Goal: Transaction & Acquisition: Obtain resource

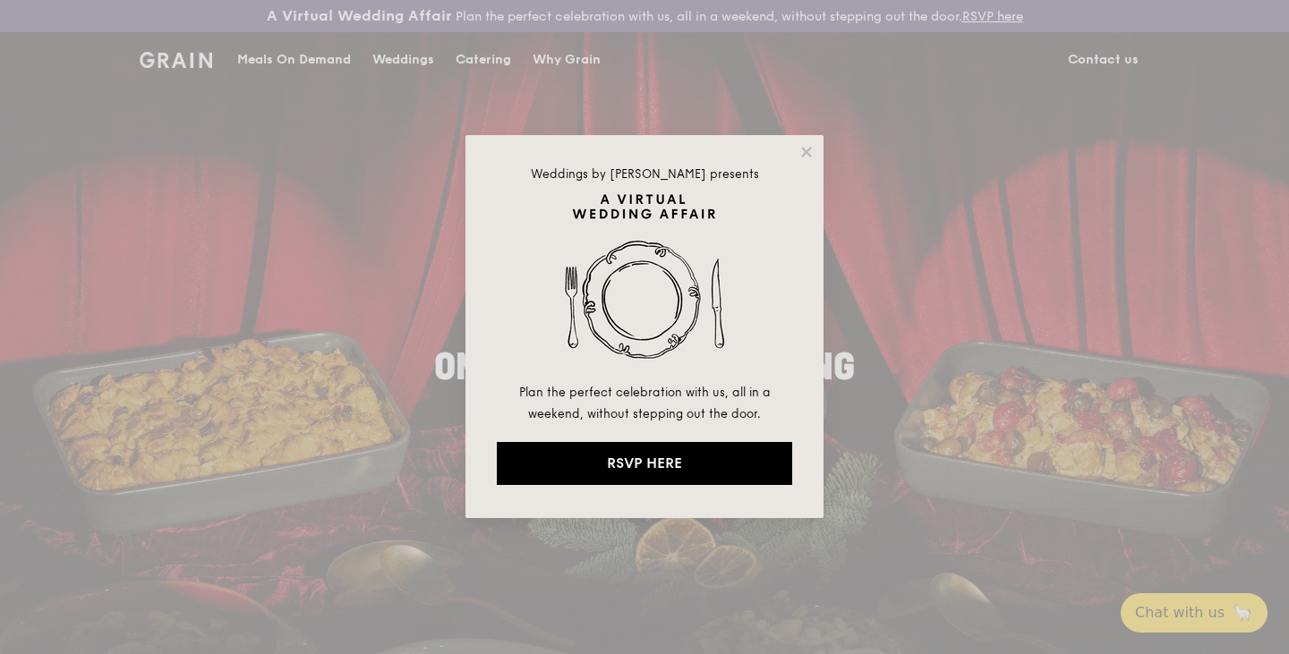
click at [814, 142] on div "Weddings by [PERSON_NAME] presents Plan the perfect celebration with us, all in…" at bounding box center [644, 326] width 358 height 383
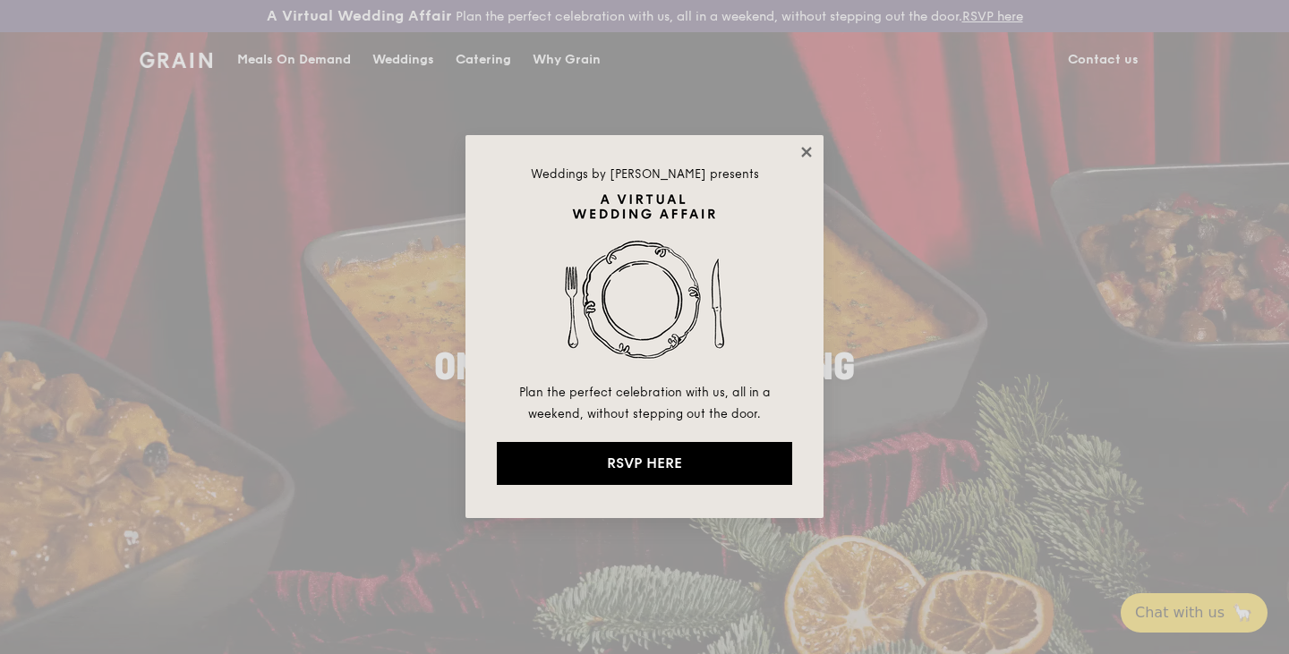
click at [807, 153] on icon at bounding box center [806, 152] width 10 height 10
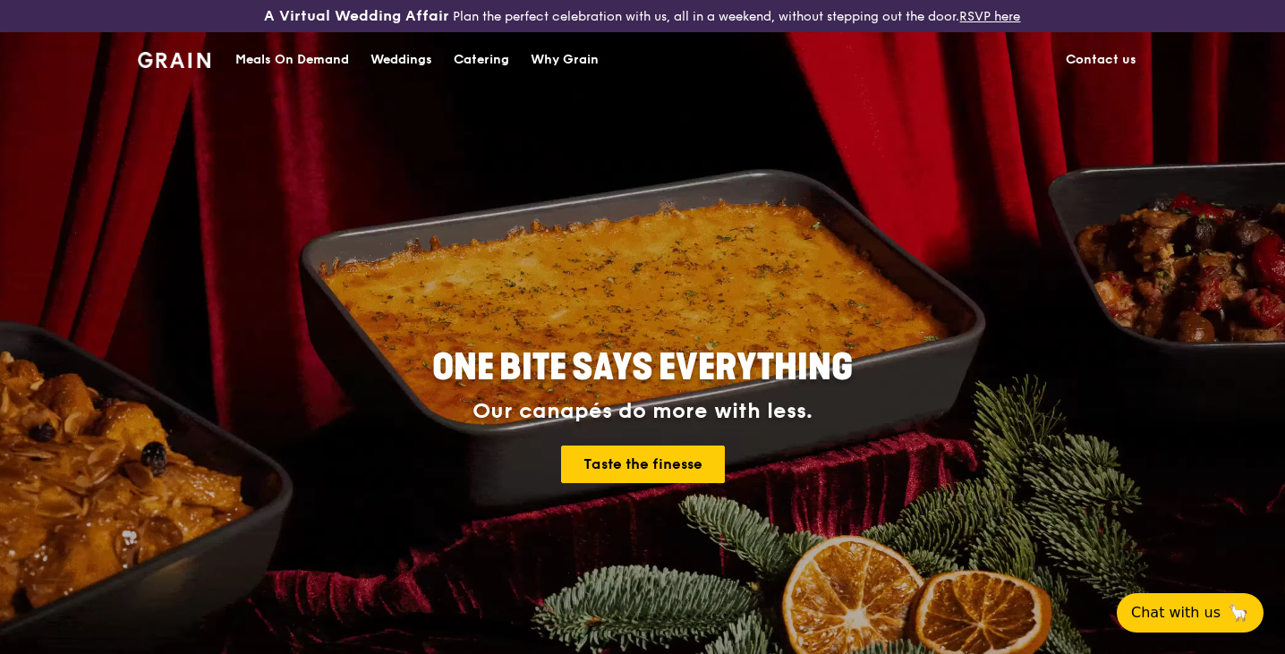
click at [482, 63] on div "Catering" at bounding box center [481, 60] width 55 height 54
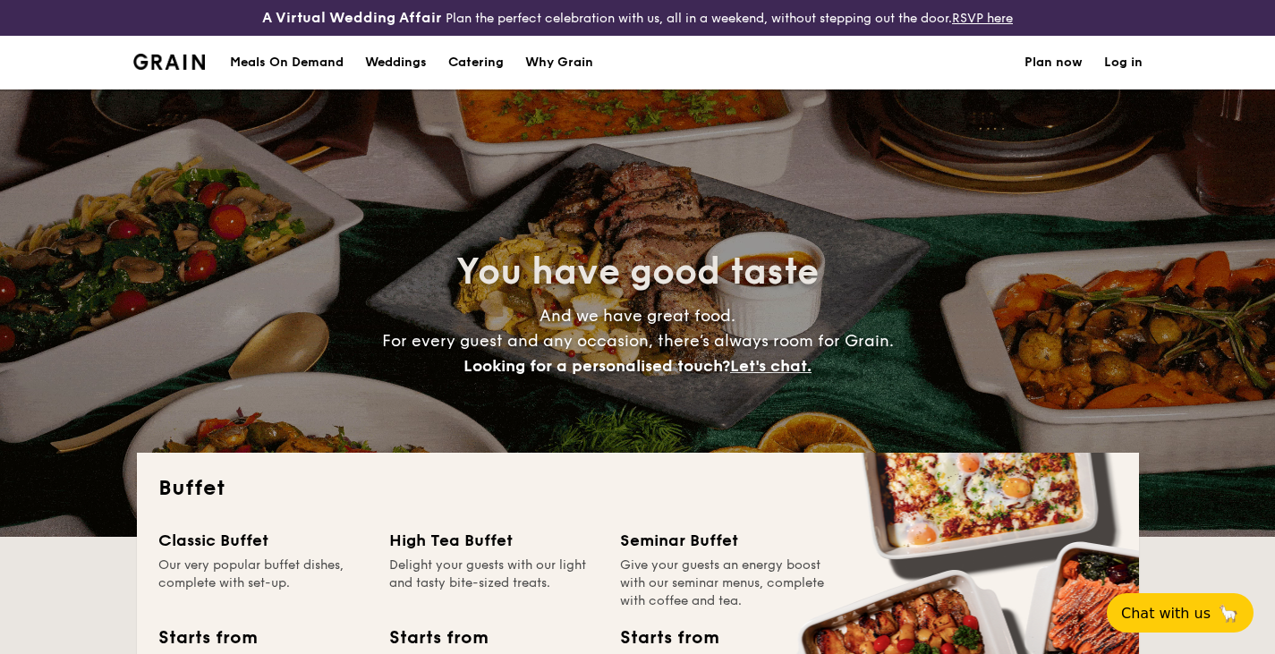
select select
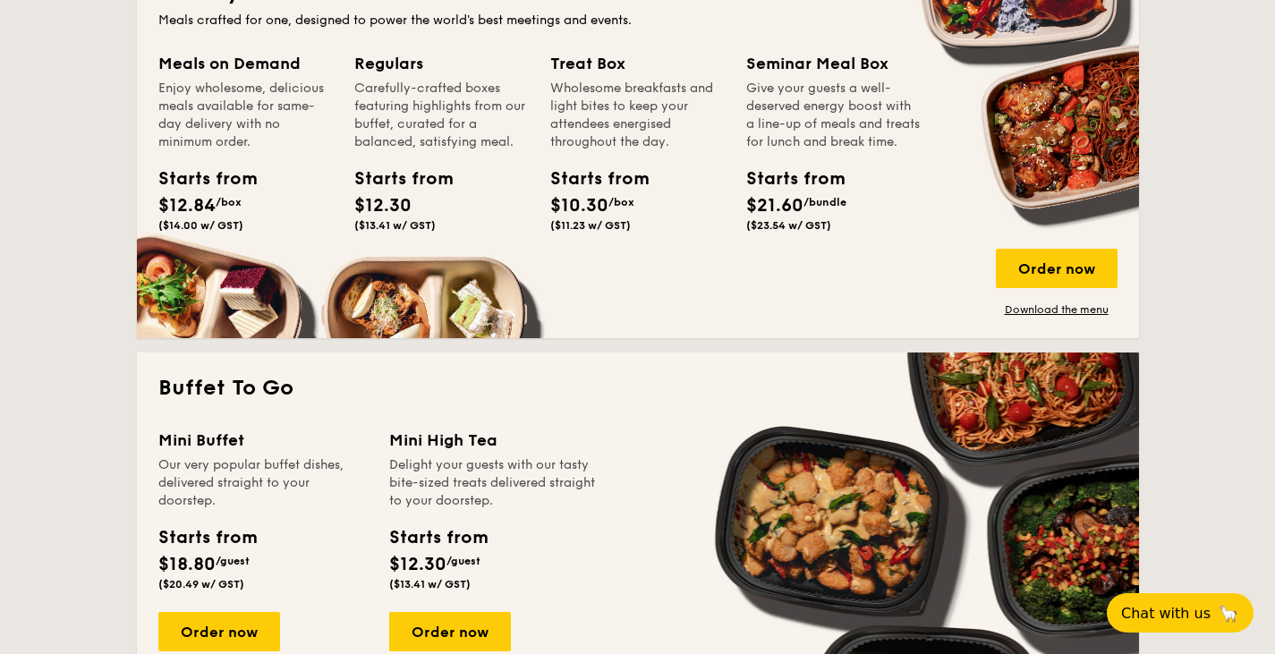
scroll to position [888, 0]
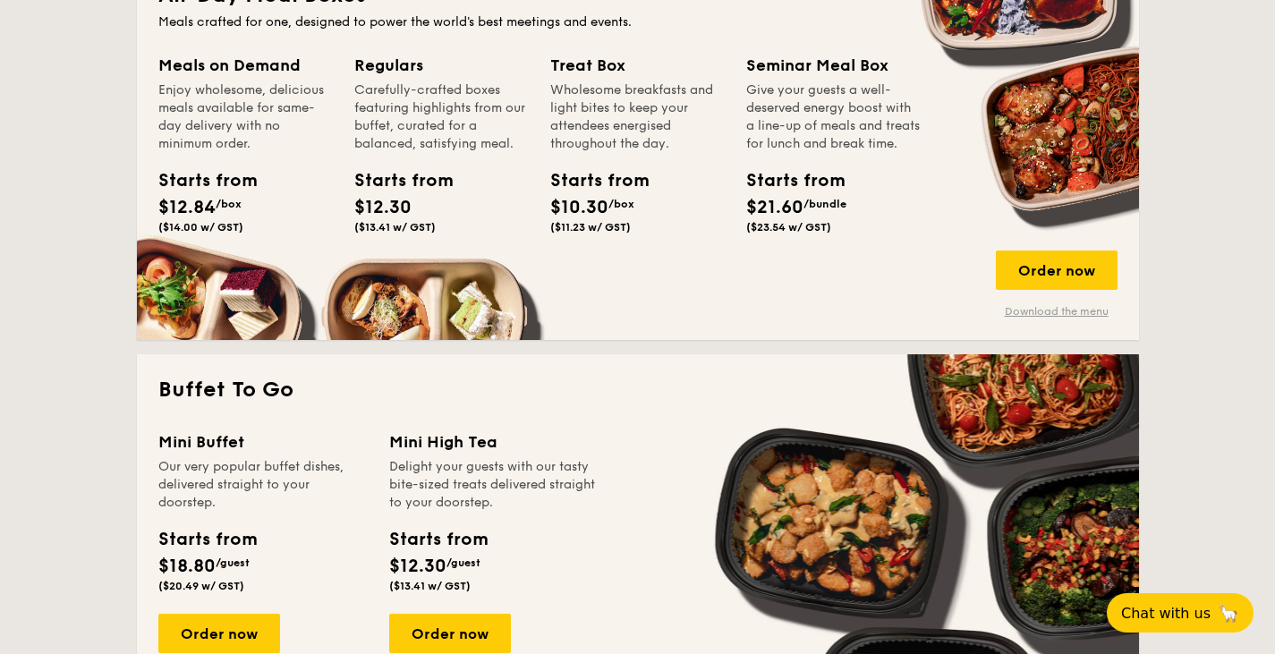
click at [1049, 307] on link "Download the menu" at bounding box center [1057, 311] width 122 height 14
